Goal: Information Seeking & Learning: Learn about a topic

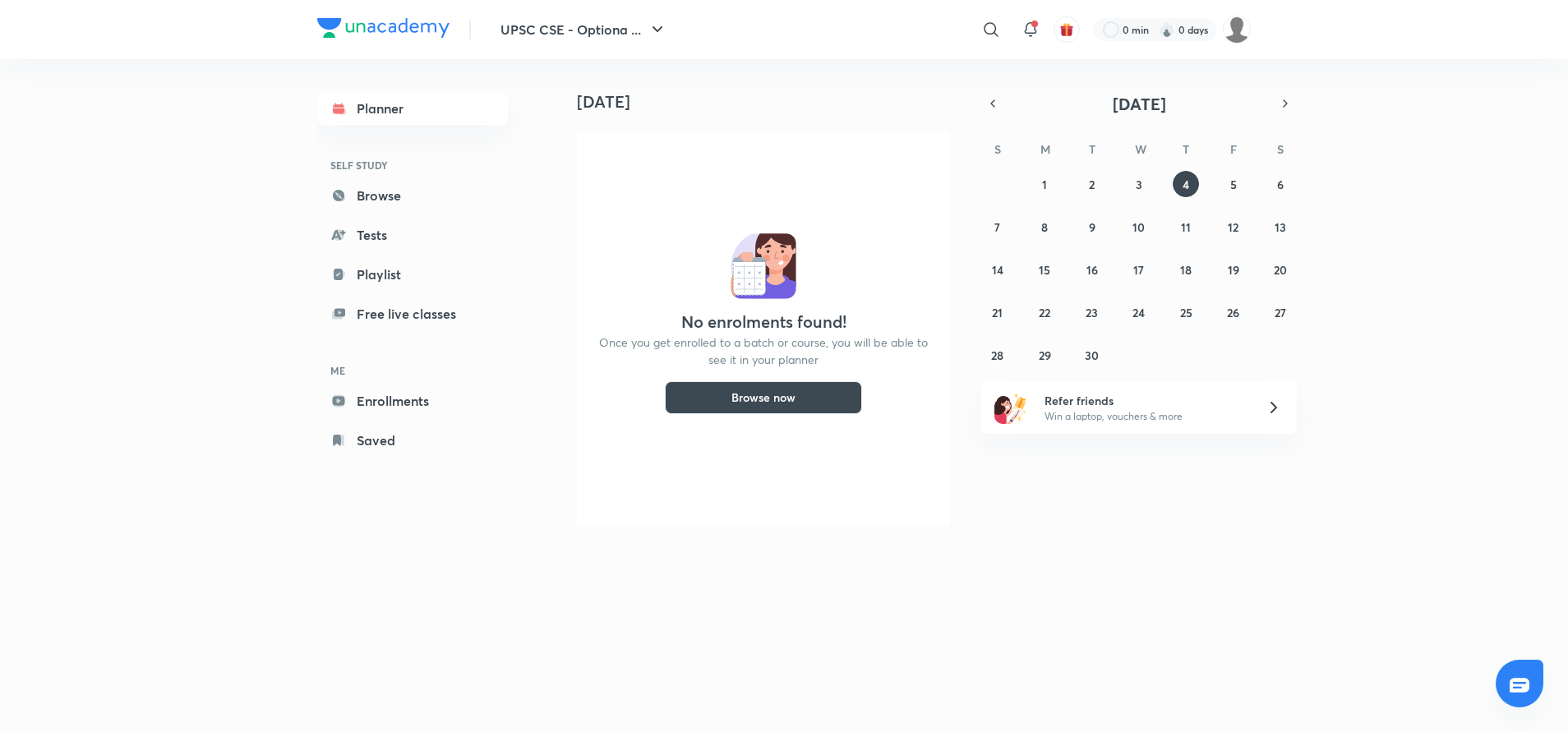
click at [1252, 30] on header "UPSC CSE - Optiona ... ​ 0 min 0 days" at bounding box center [784, 30] width 1568 height 59
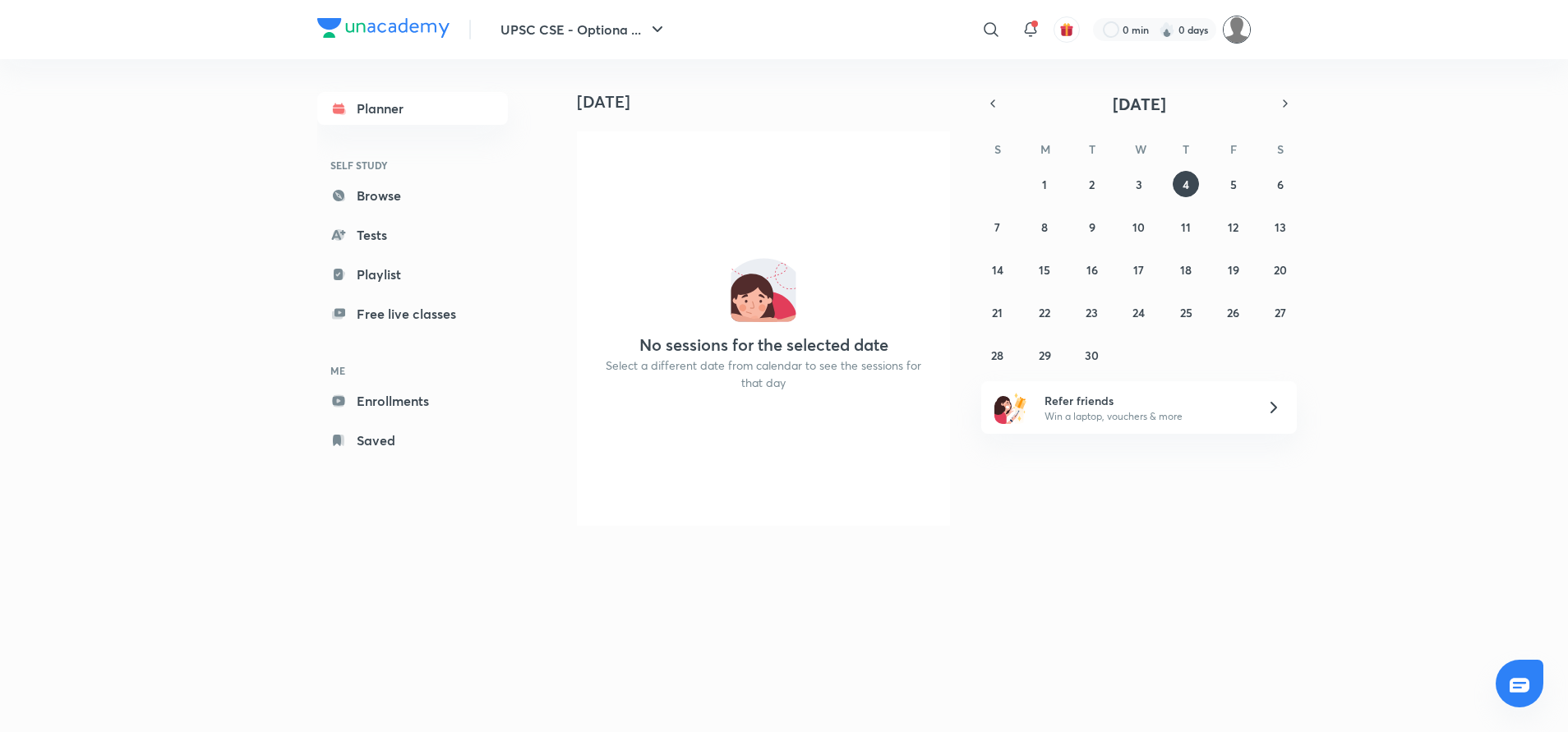
click at [1237, 35] on img at bounding box center [1237, 30] width 28 height 28
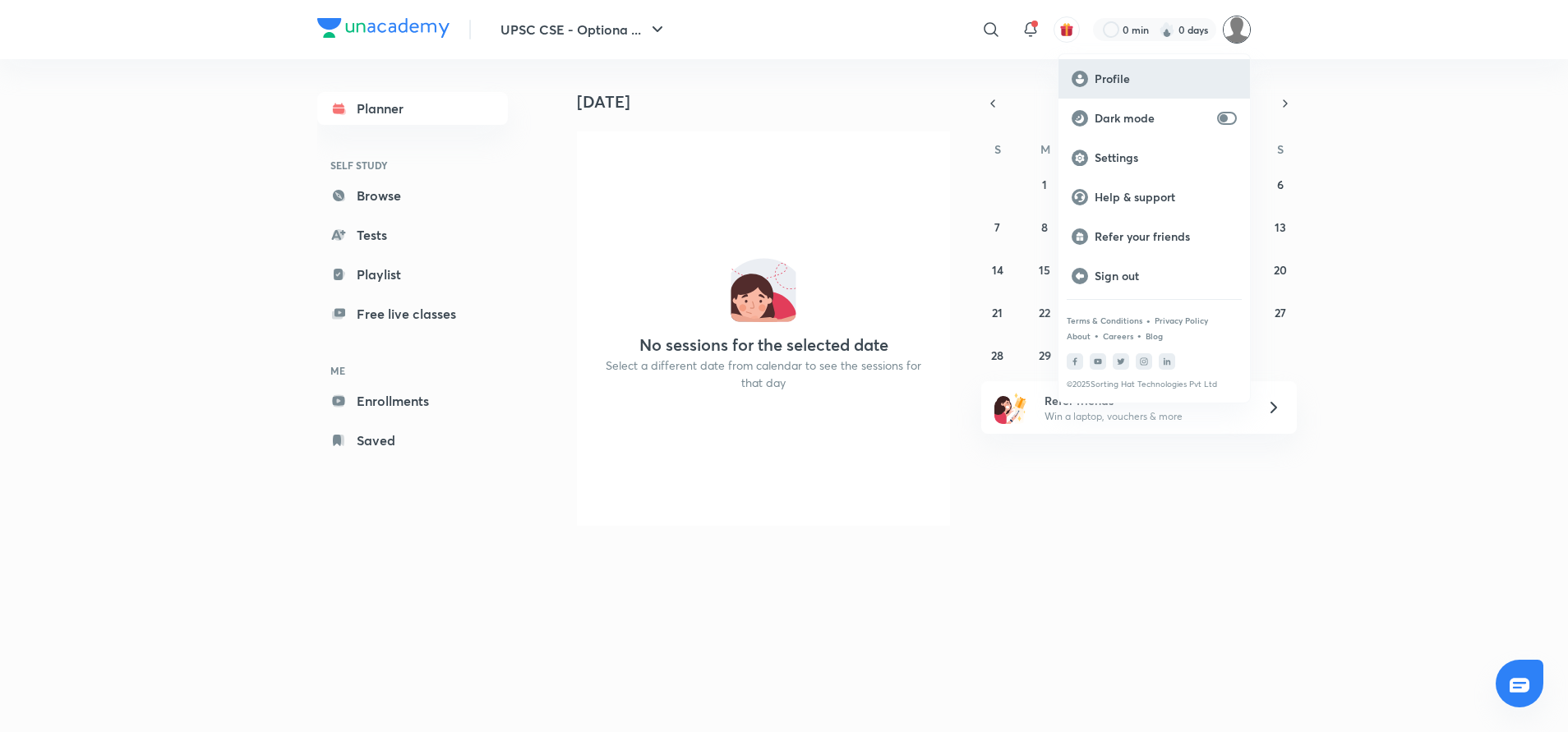
click at [1163, 74] on p "Profile" at bounding box center [1166, 79] width 142 height 15
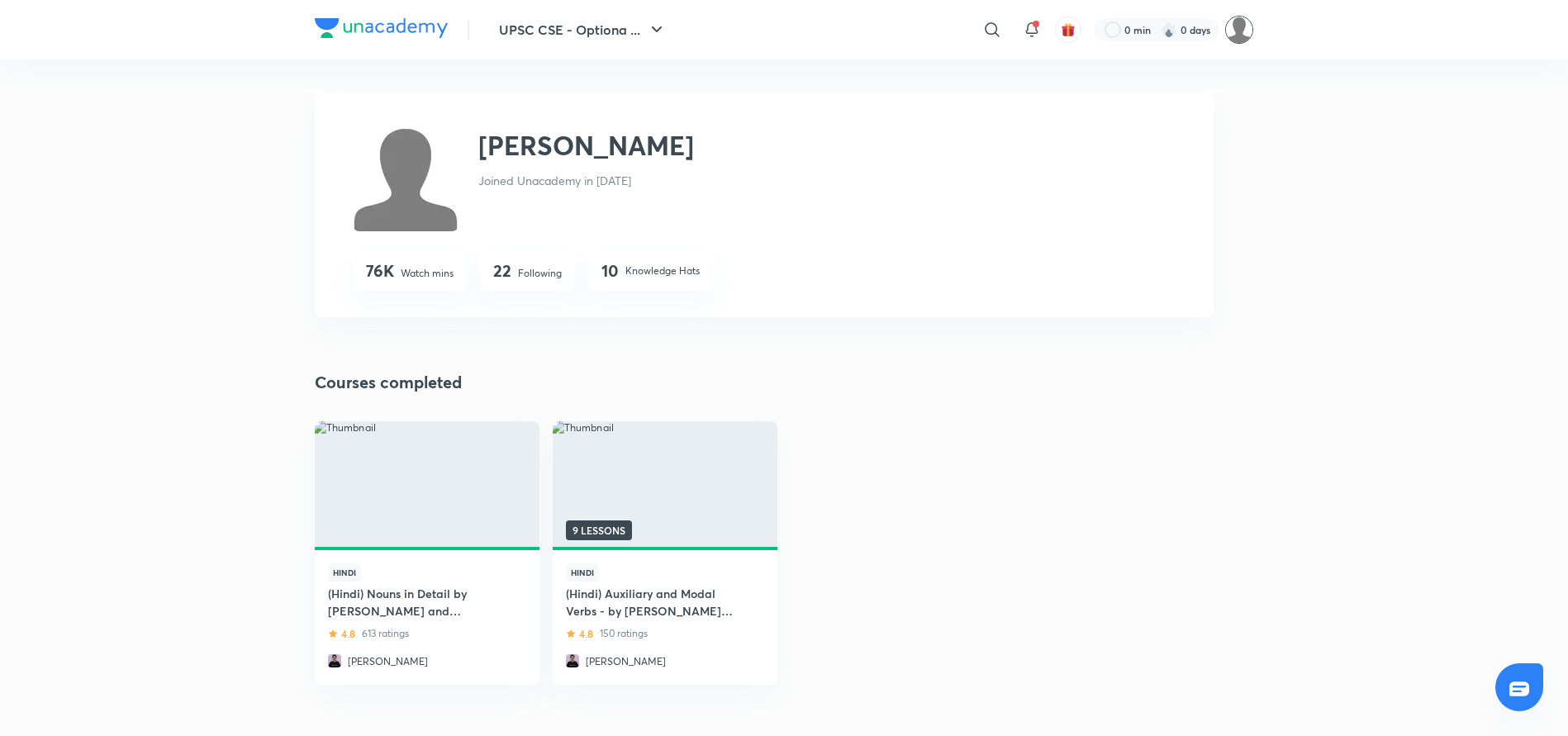
click at [1238, 38] on img at bounding box center [1239, 30] width 28 height 28
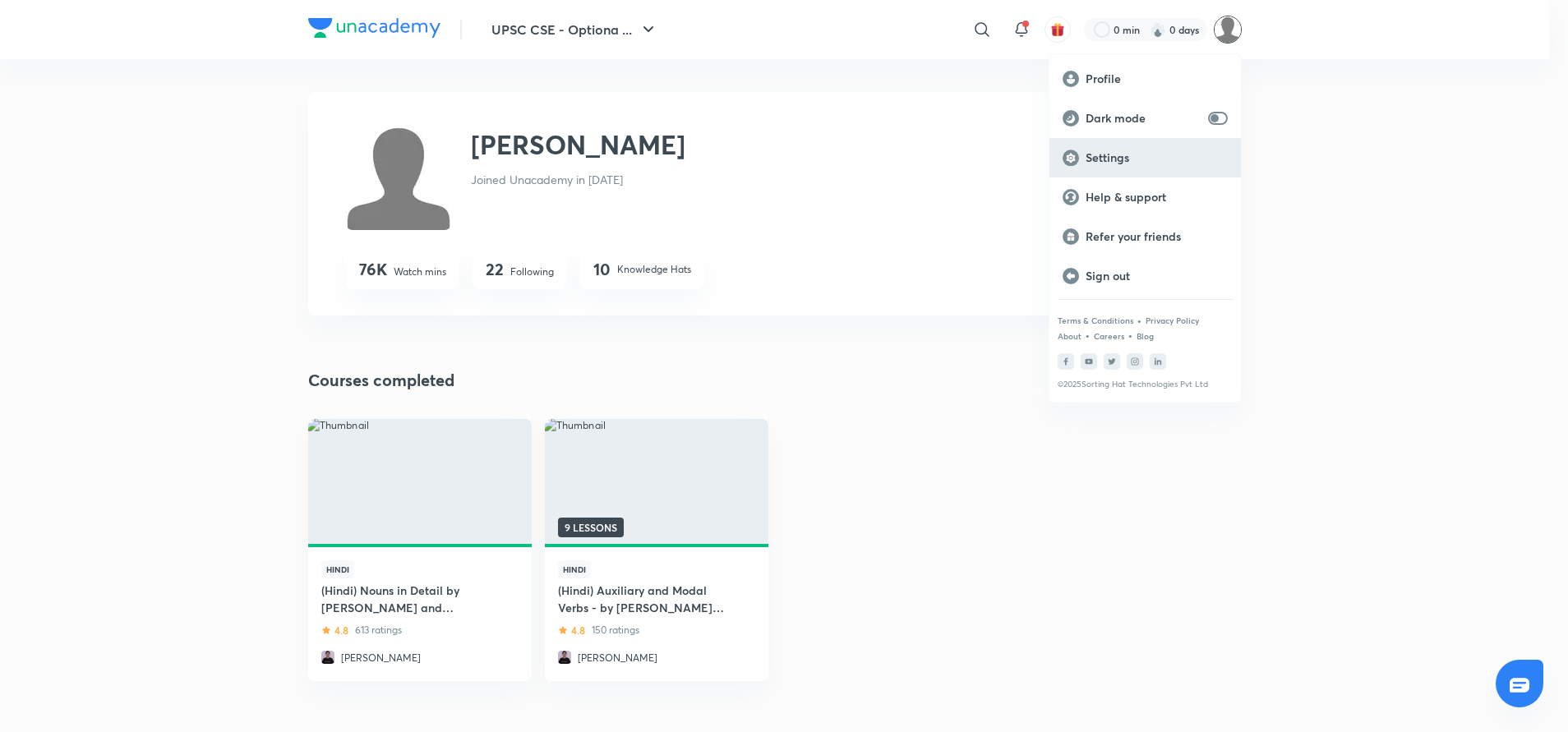
click at [1125, 163] on p "Settings" at bounding box center [1156, 158] width 142 height 15
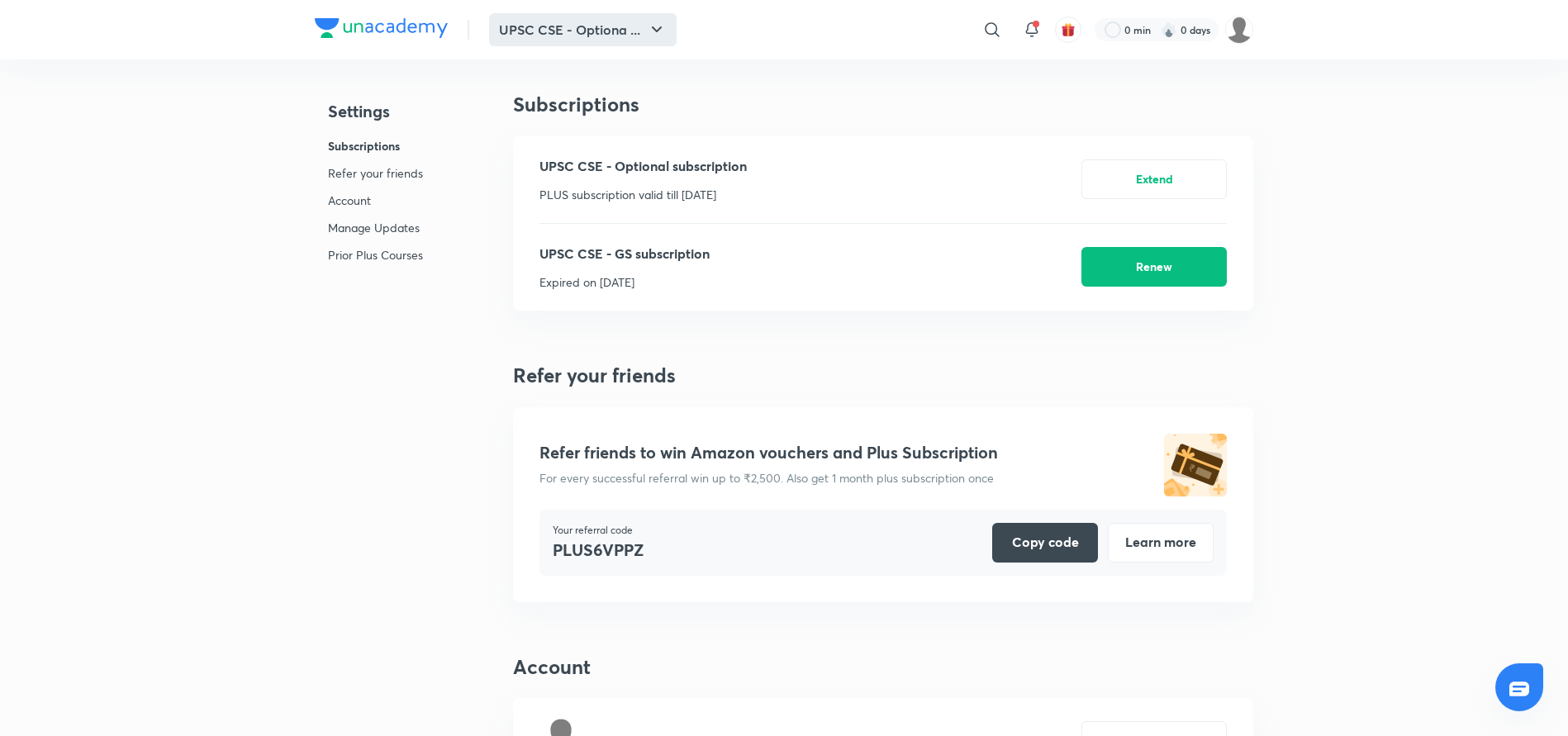
click at [563, 25] on button "UPSC CSE - Optiona ..." at bounding box center [582, 29] width 188 height 33
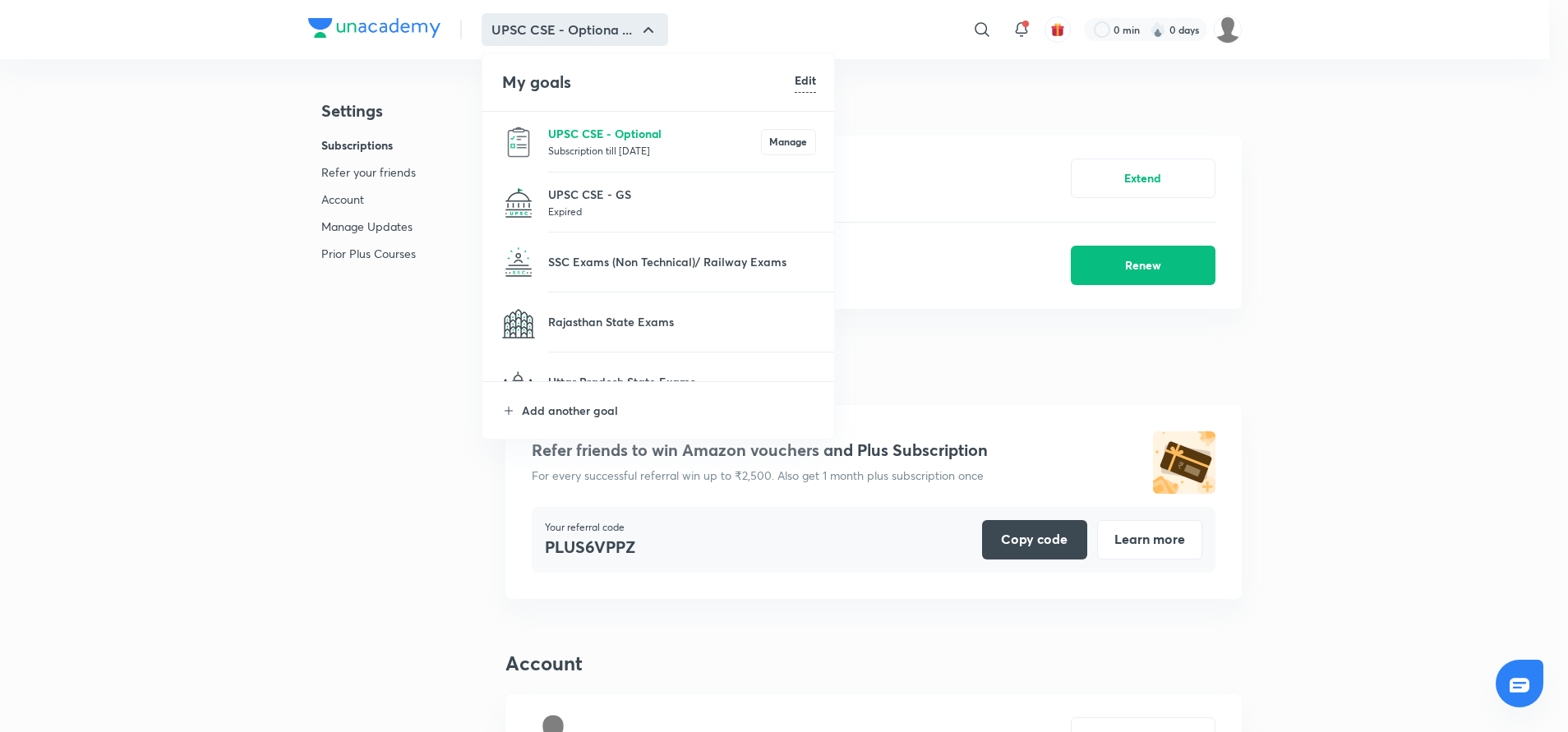
click at [591, 138] on p "UPSC CSE - Optional" at bounding box center [654, 133] width 213 height 18
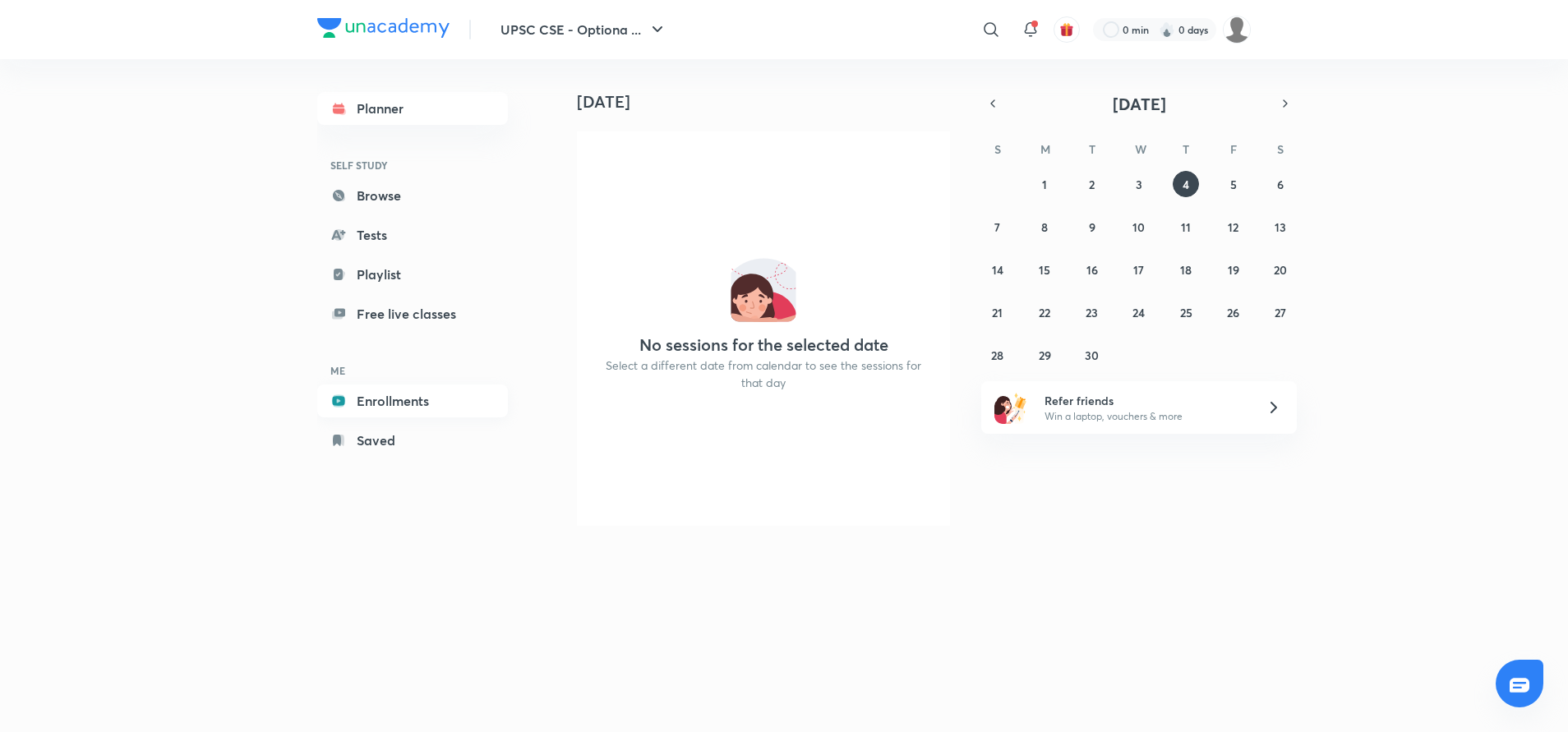
click at [365, 398] on link "Enrollments" at bounding box center [412, 400] width 191 height 33
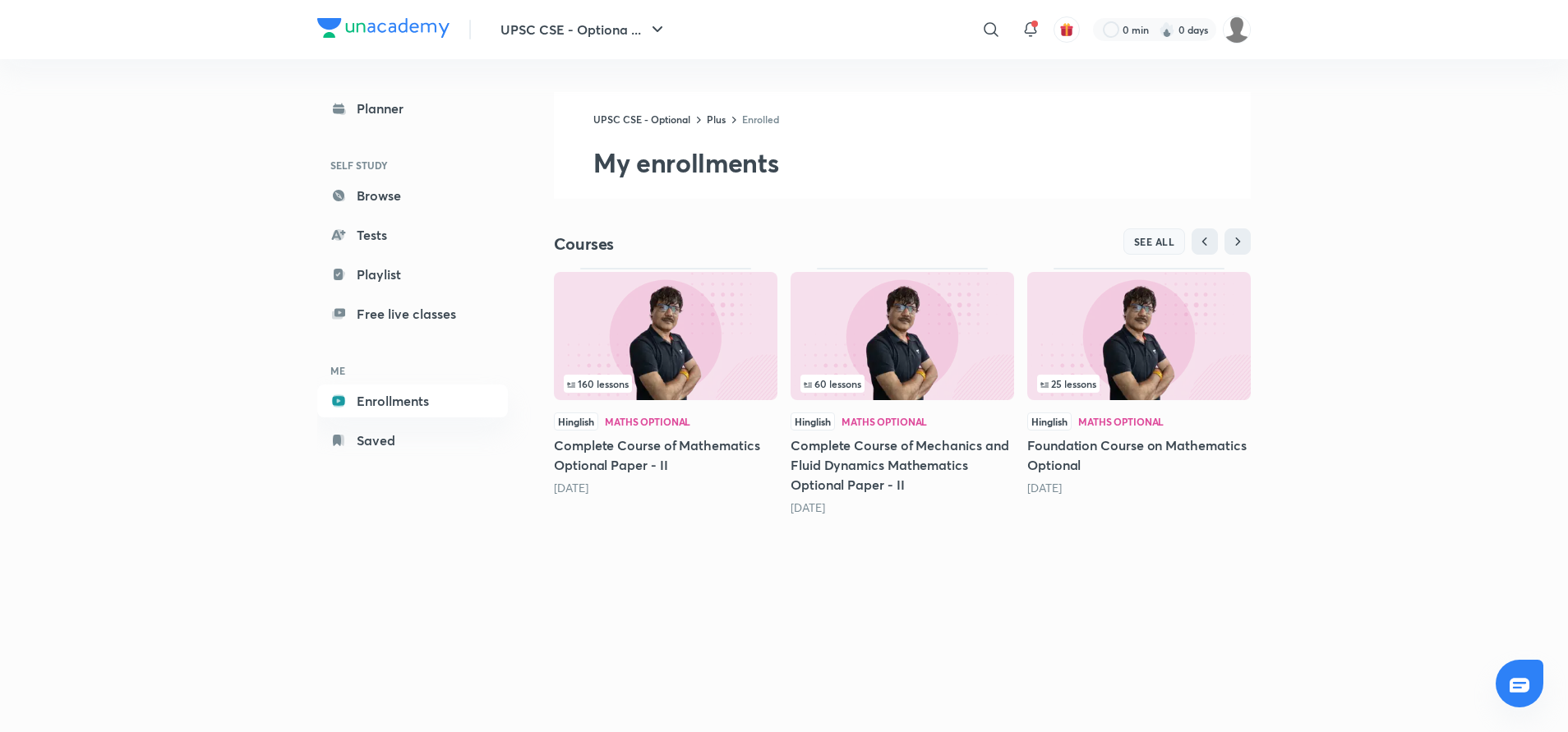
click at [1153, 236] on span "SEE ALL" at bounding box center [1154, 242] width 41 height 11
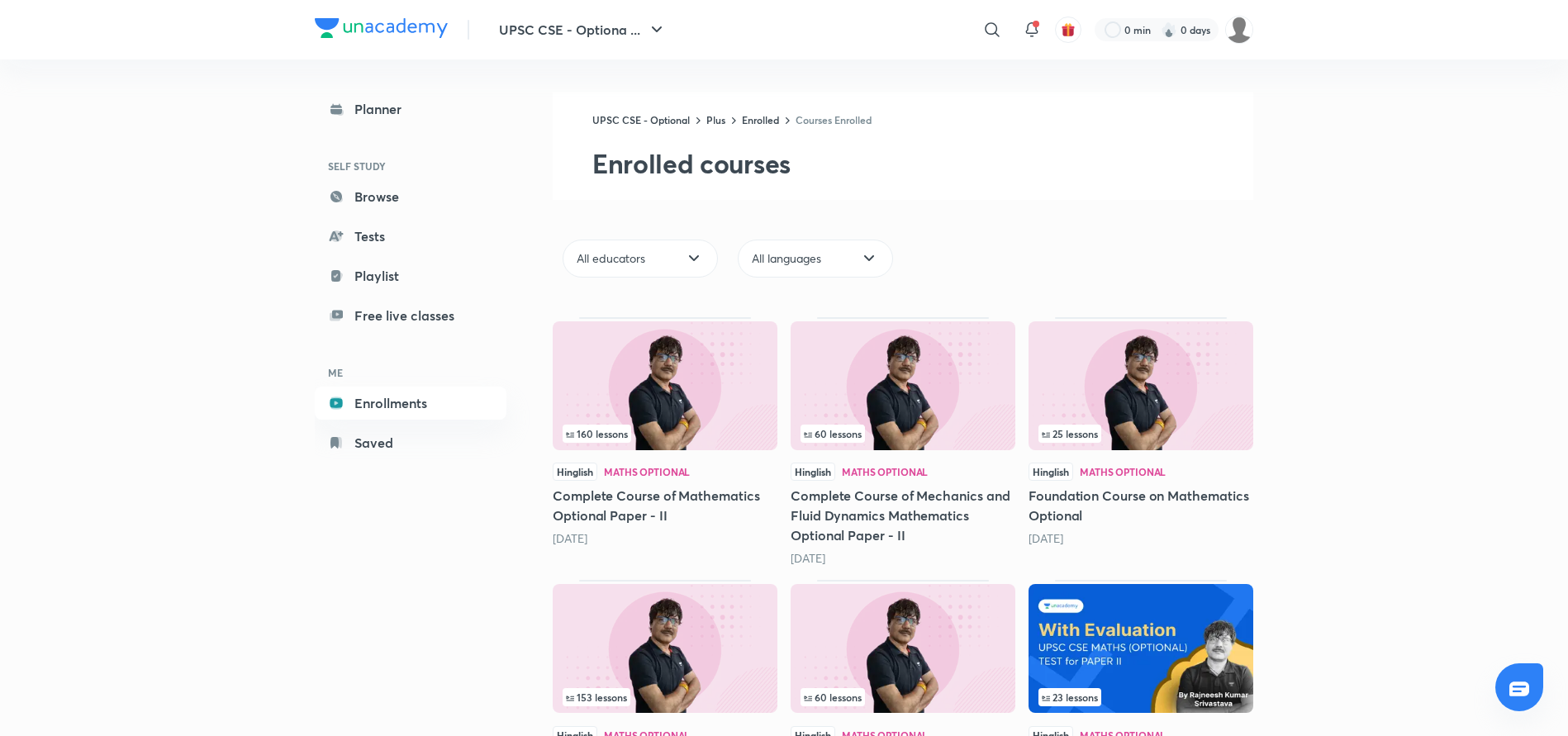
click at [1163, 33] on img at bounding box center [1169, 30] width 17 height 17
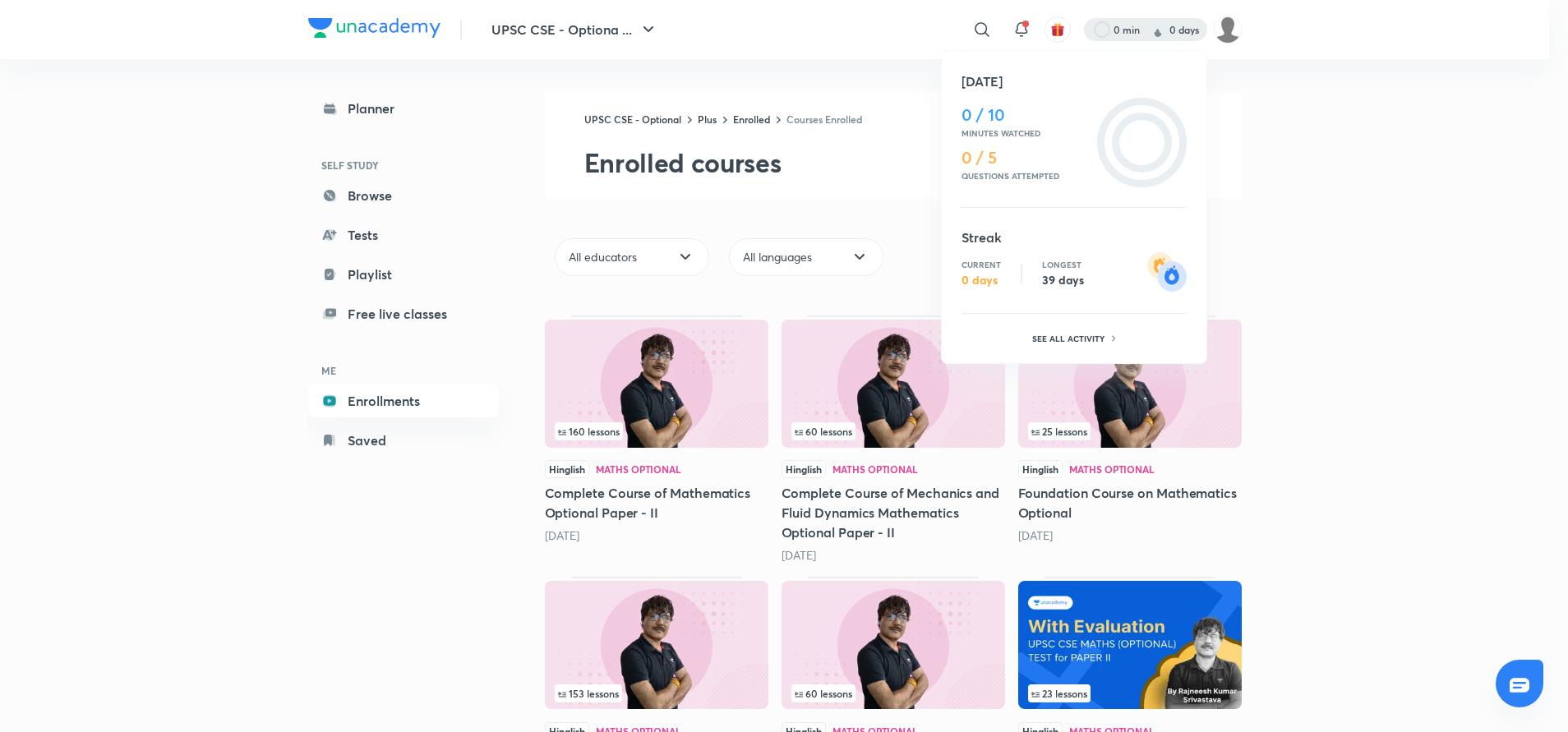
click at [1324, 256] on div at bounding box center [784, 366] width 1568 height 732
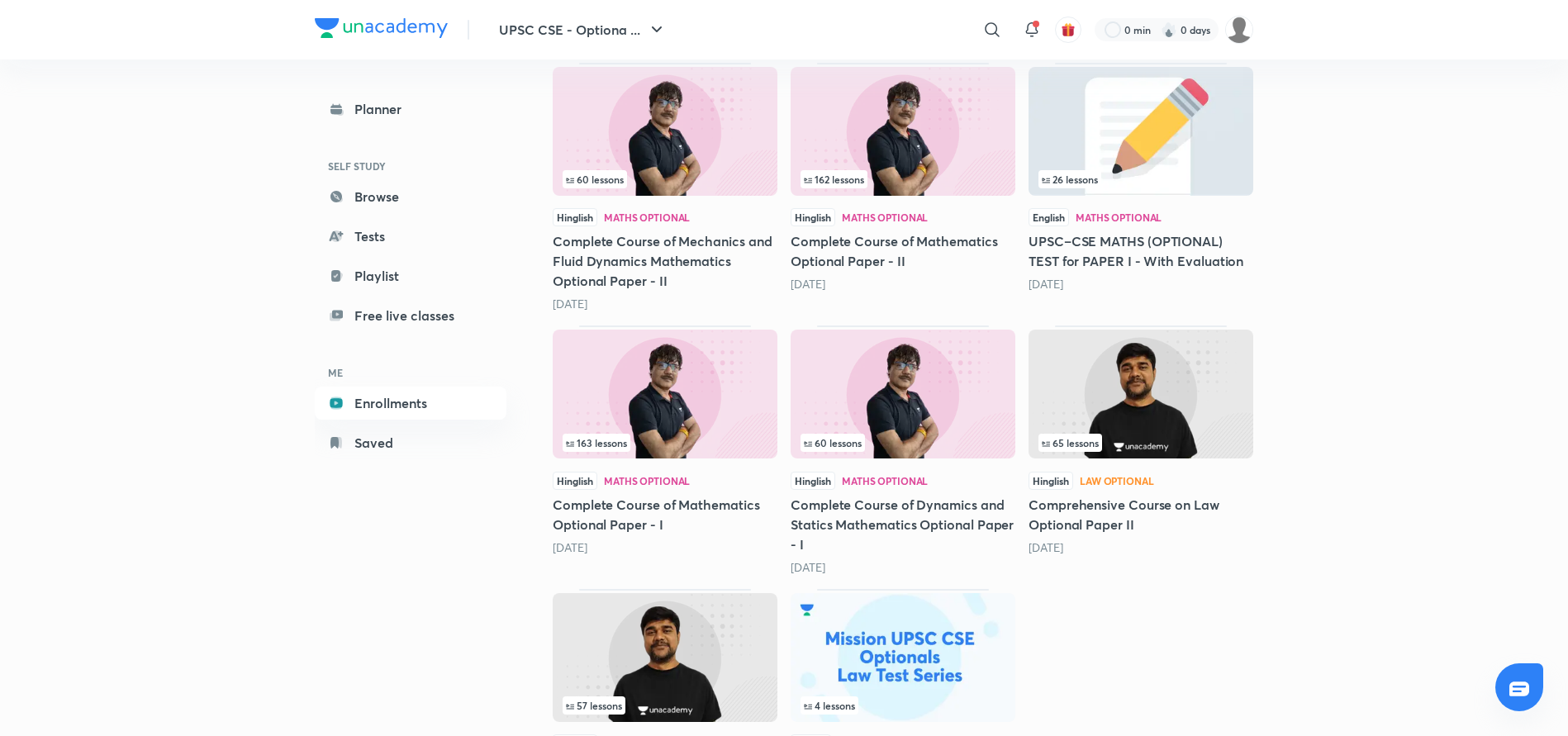
scroll to position [893, 0]
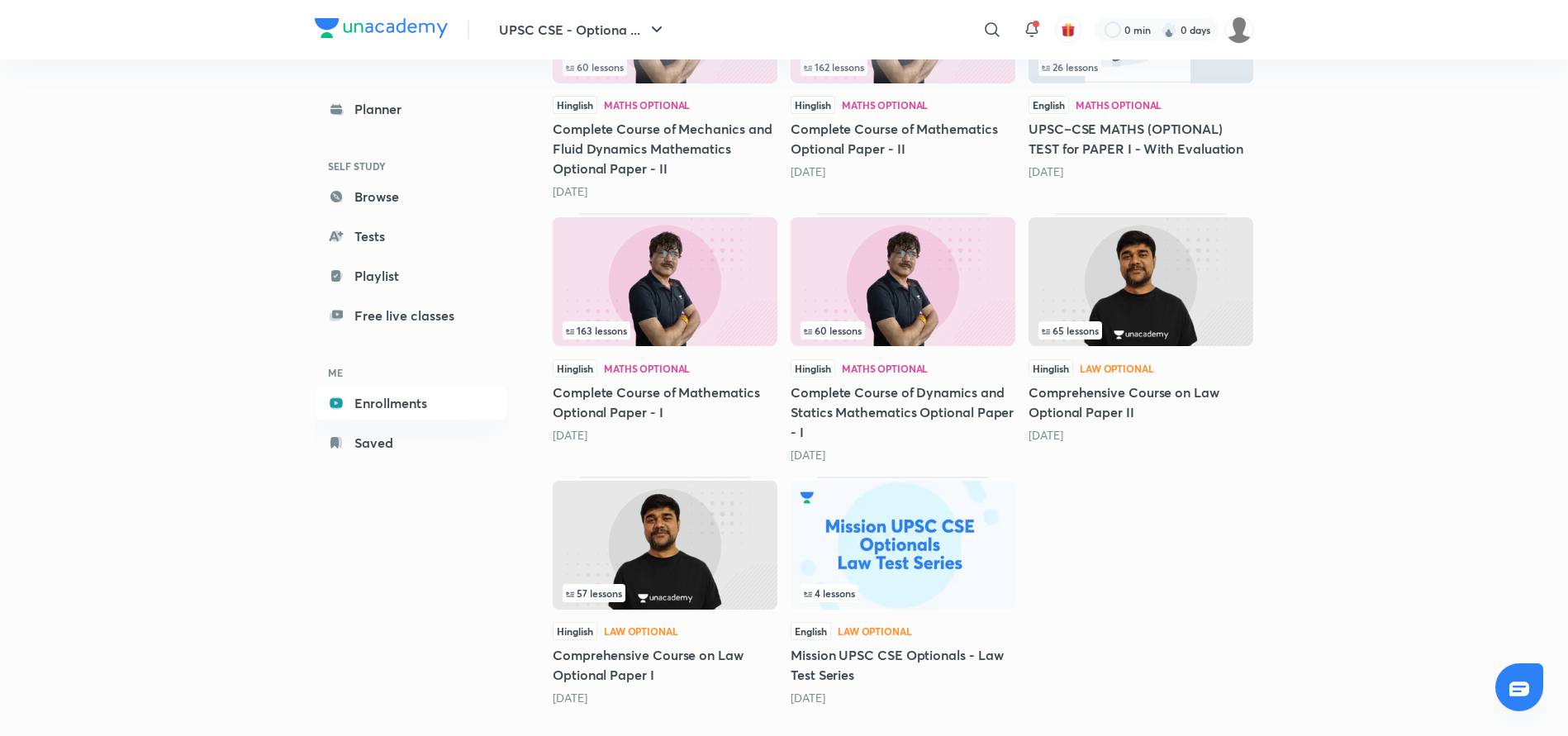
drag, startPoint x: 654, startPoint y: 528, endPoint x: 1433, endPoint y: 349, distance: 799.3
drag, startPoint x: 1433, startPoint y: 349, endPoint x: 1177, endPoint y: 261, distance: 270.7
click at [1177, 261] on img at bounding box center [1141, 282] width 225 height 129
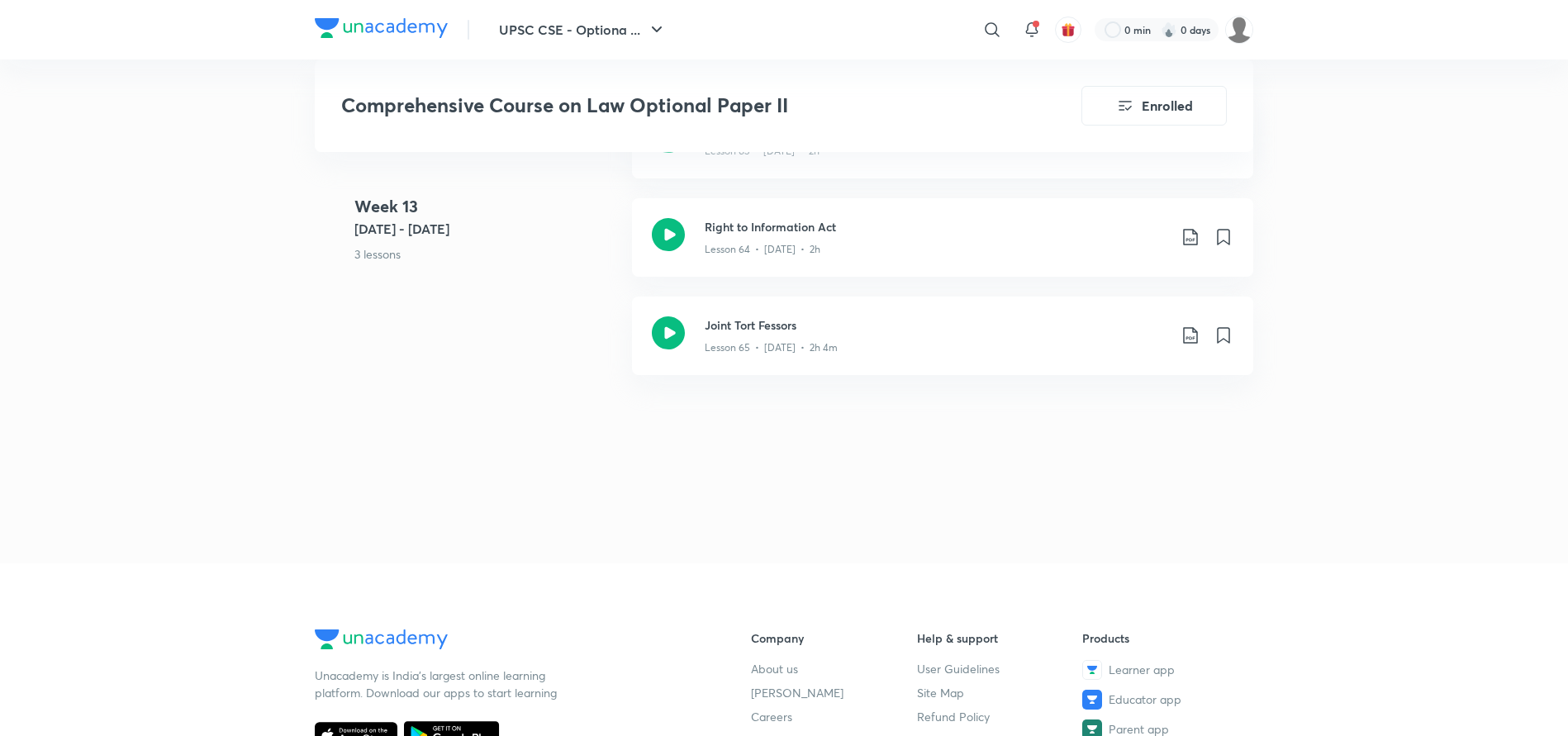
scroll to position [8000, 0]
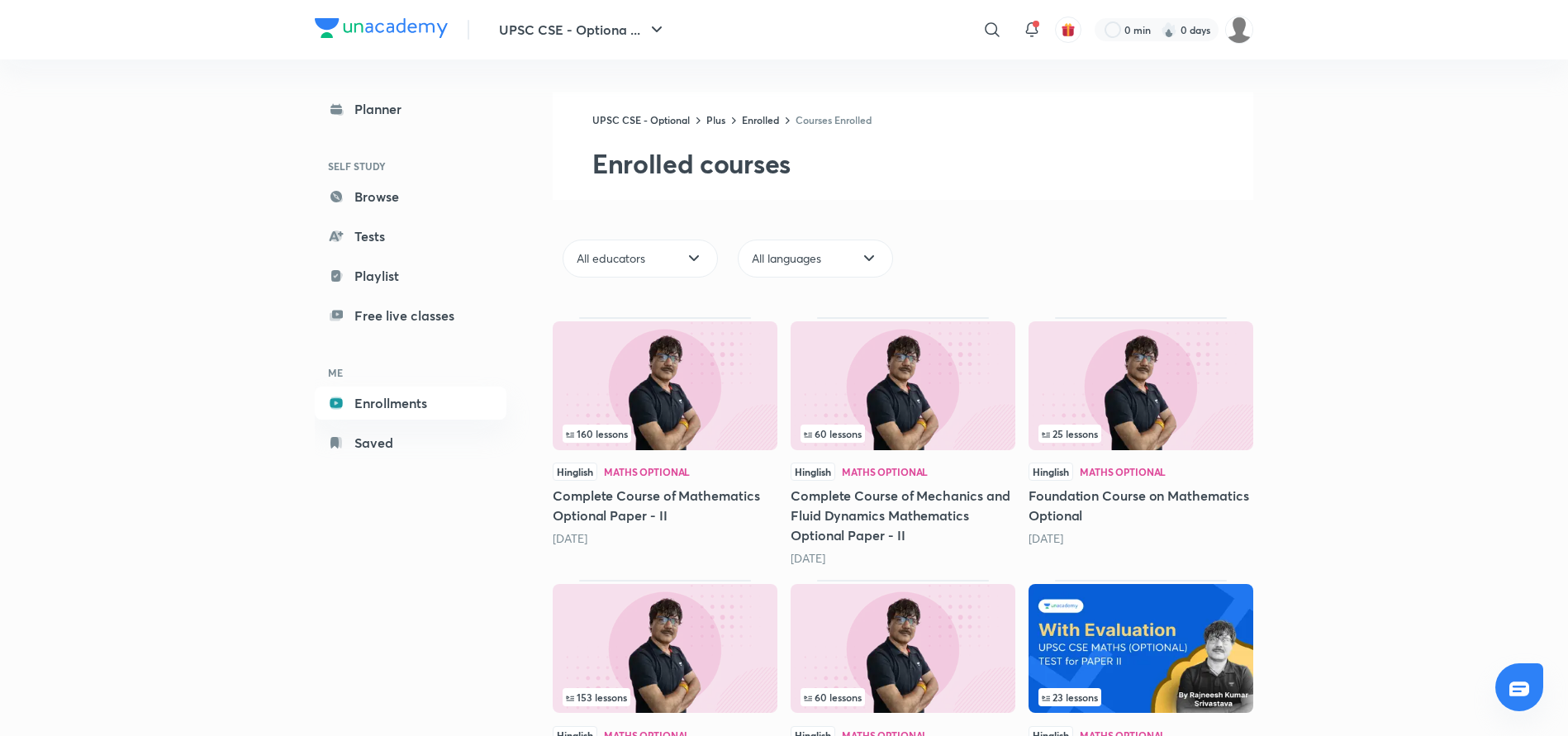
scroll to position [893, 0]
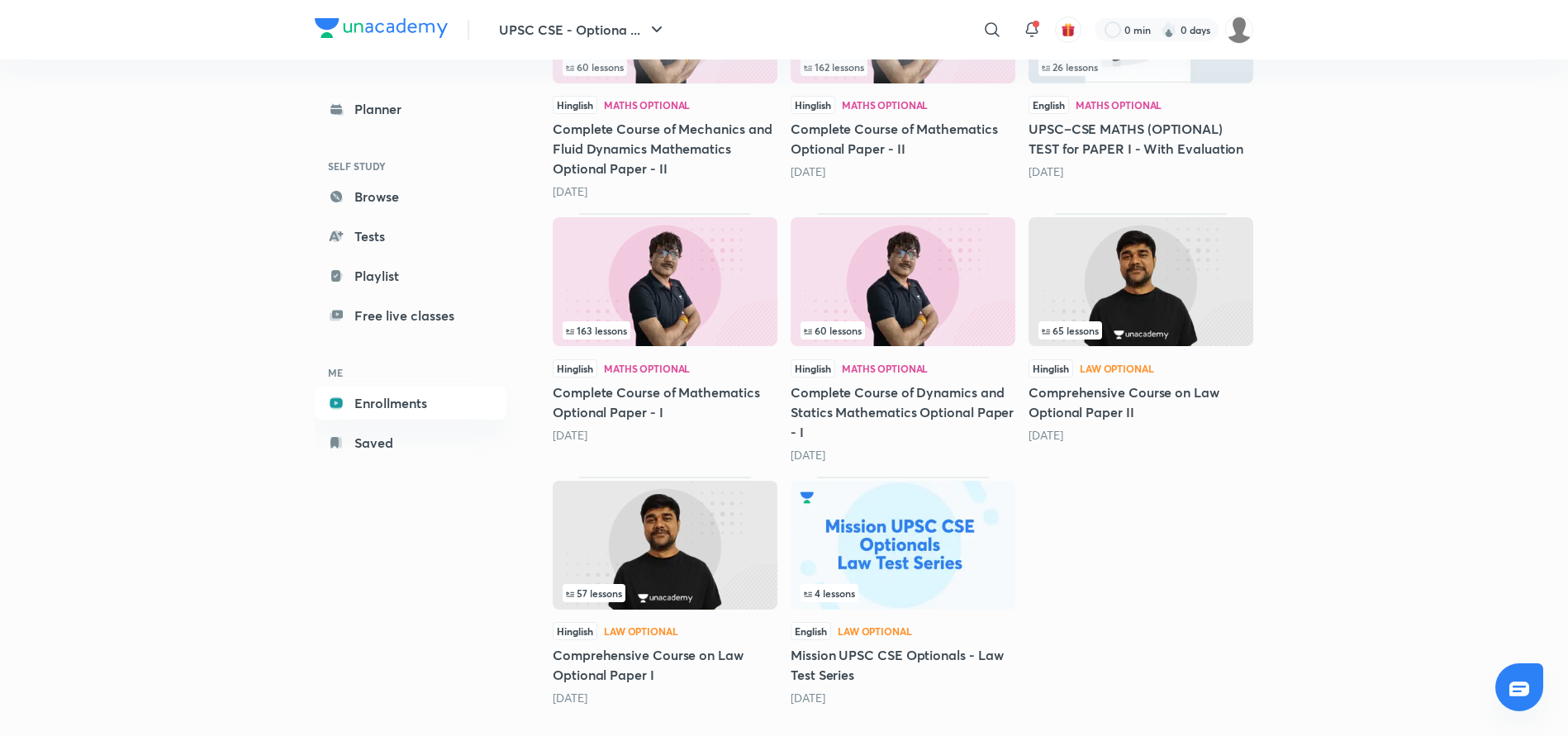
click at [666, 533] on img at bounding box center [665, 545] width 225 height 129
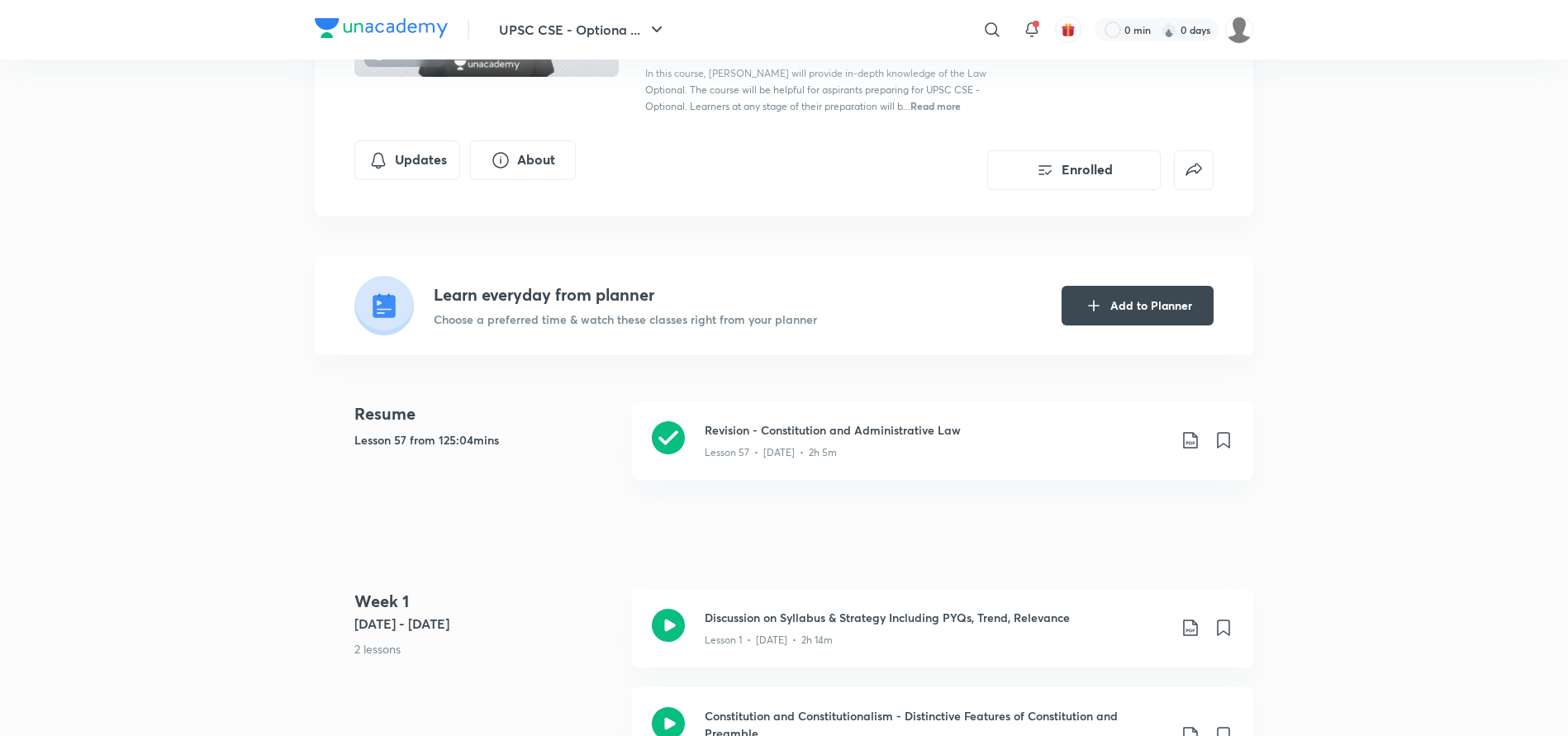
scroll to position [253, 0]
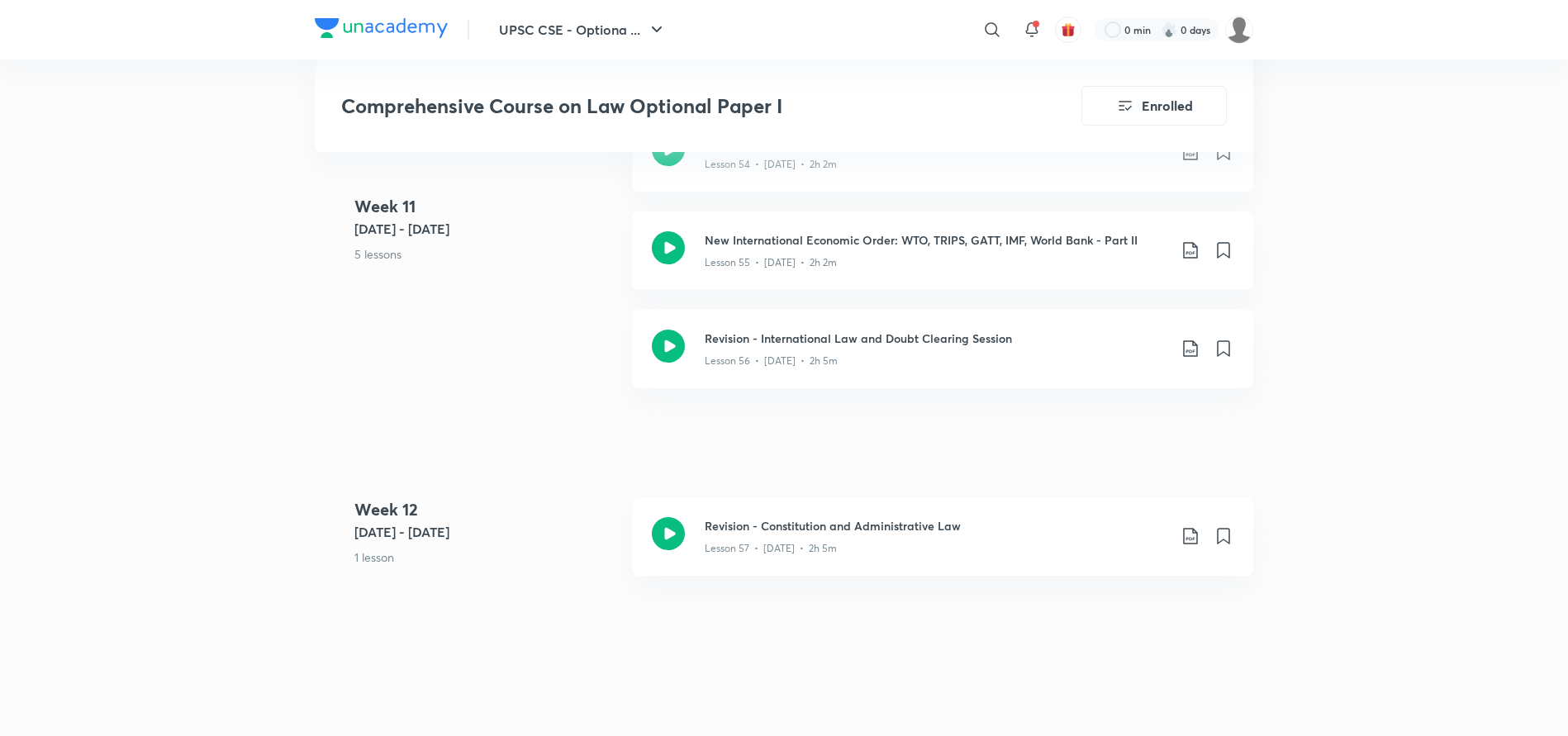
scroll to position [6880, 0]
click at [402, 21] on img at bounding box center [381, 27] width 133 height 20
